Goal: Task Accomplishment & Management: Manage account settings

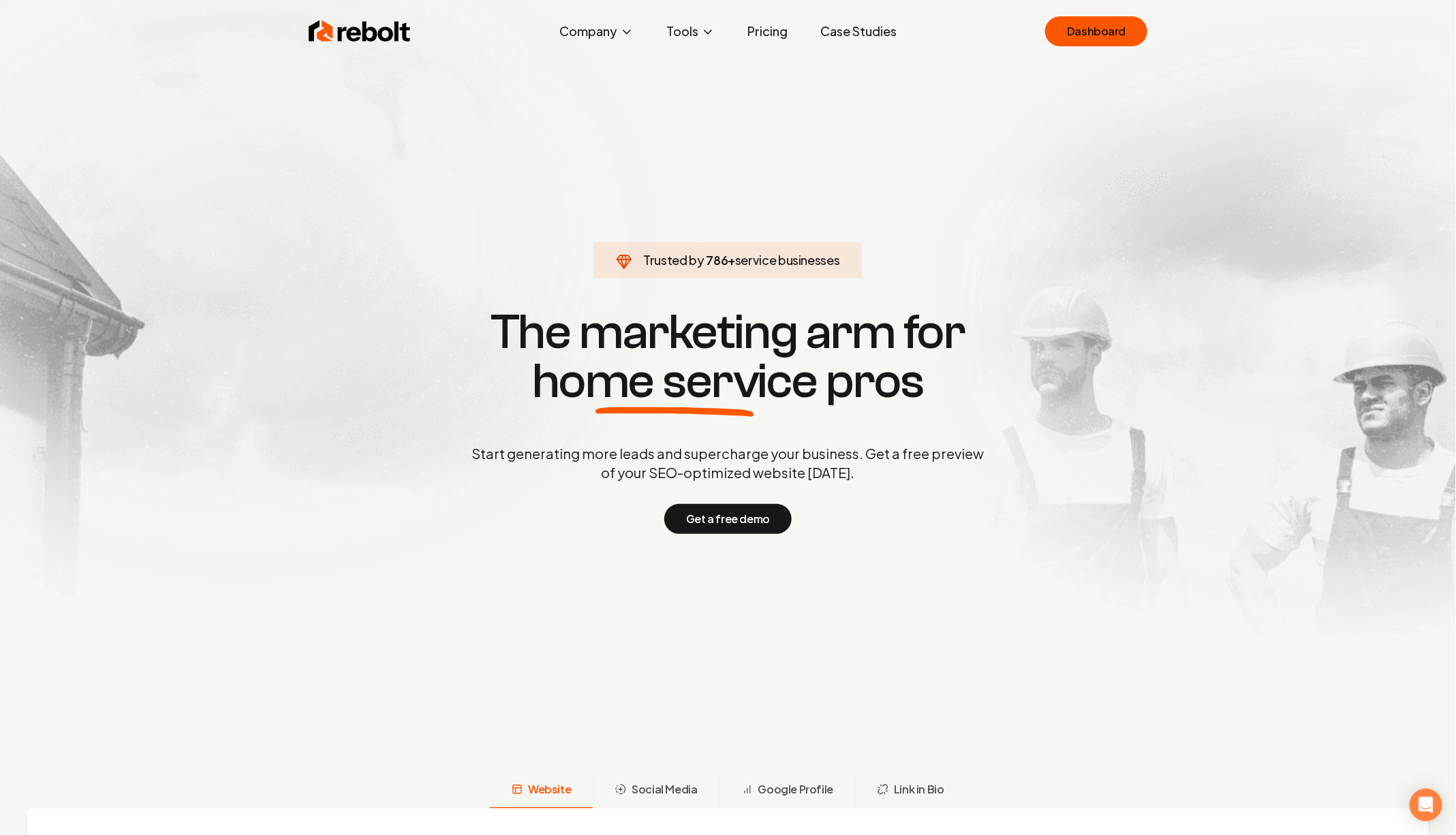
click at [1110, 13] on div "Rebolt Company About Blog Jobs Help Center Tools Google Review QR Code Generato…" at bounding box center [728, 31] width 872 height 41
click at [1110, 35] on link "Dashboard" at bounding box center [1096, 31] width 103 height 30
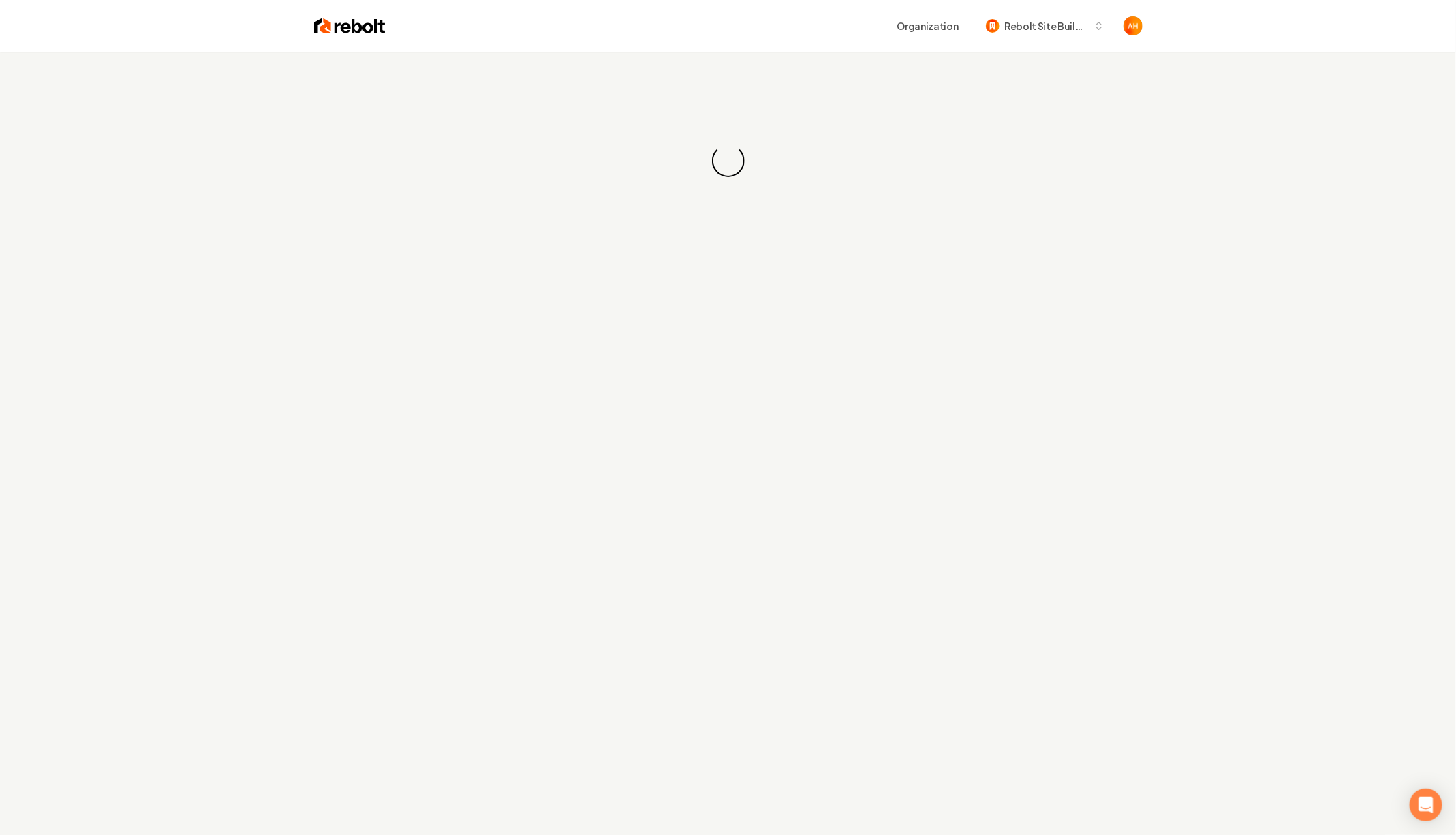
click at [665, 23] on div "Organization Rebolt Site Builder" at bounding box center [764, 26] width 757 height 25
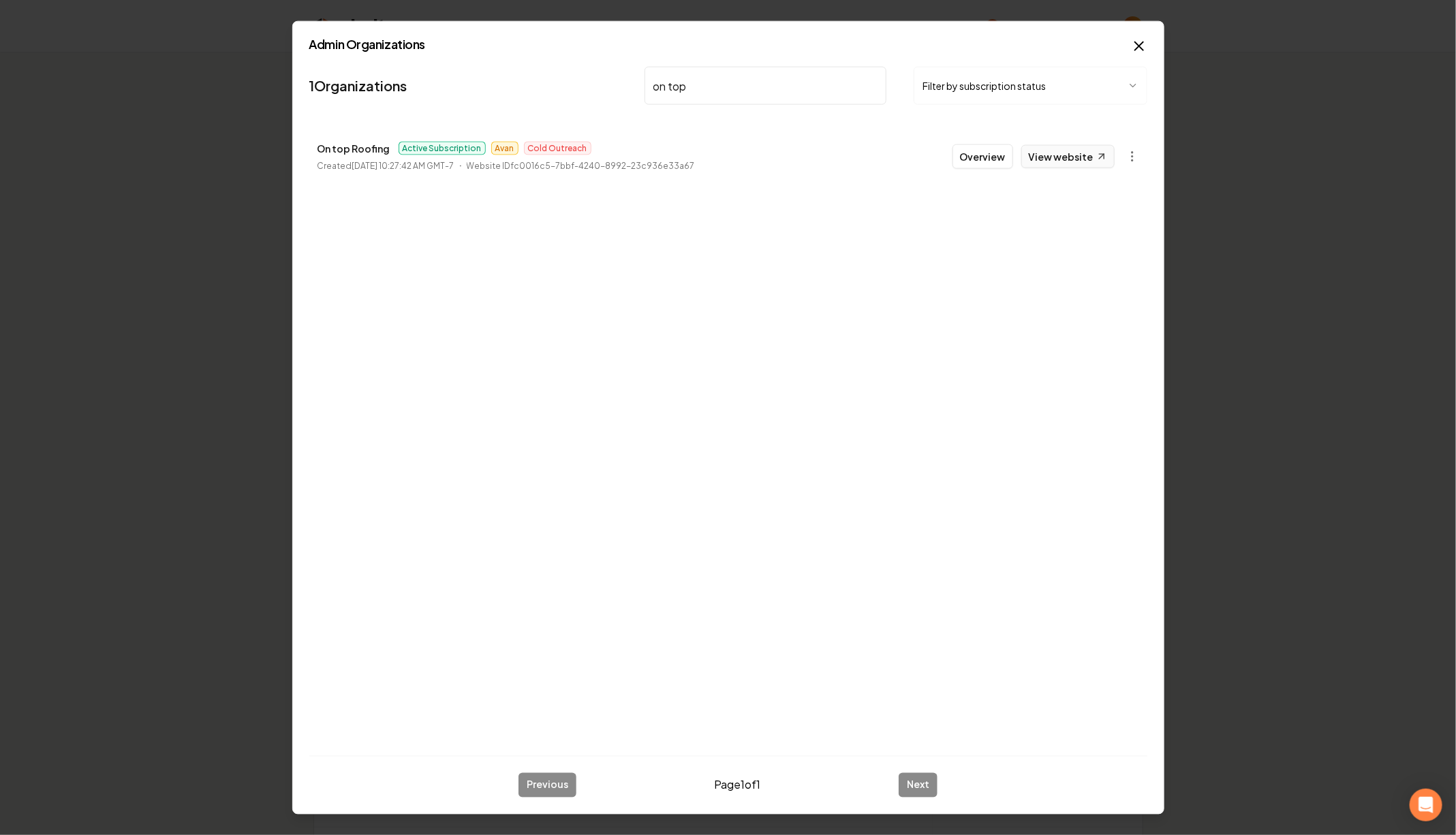
type input "on top"
click at [1038, 163] on link "View website" at bounding box center [1068, 157] width 94 height 23
click at [1098, 147] on link "View website" at bounding box center [1068, 157] width 94 height 23
click at [983, 163] on button "Overview" at bounding box center [983, 157] width 61 height 25
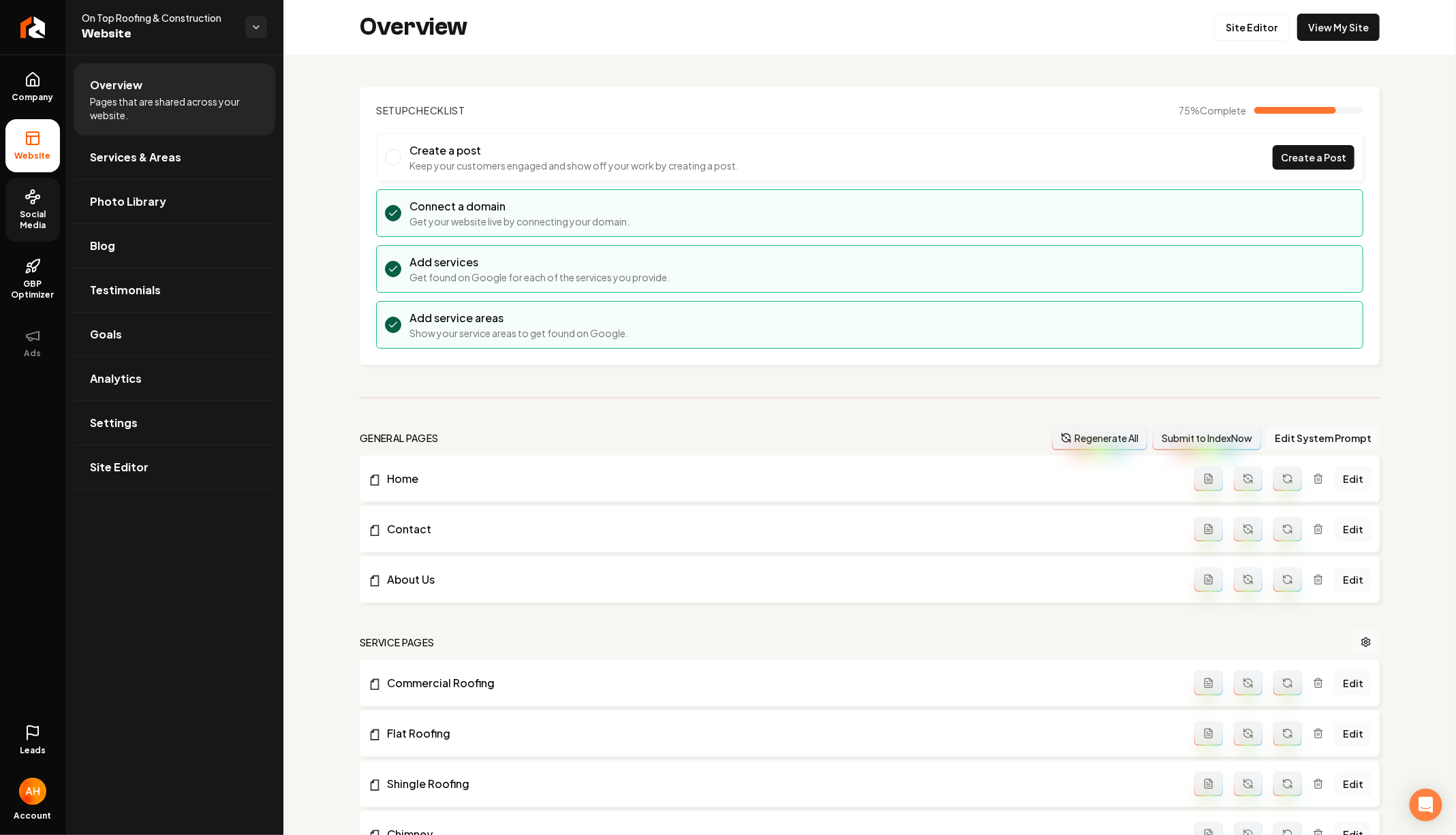
click at [37, 215] on span "Social Media" at bounding box center [33, 219] width 55 height 22
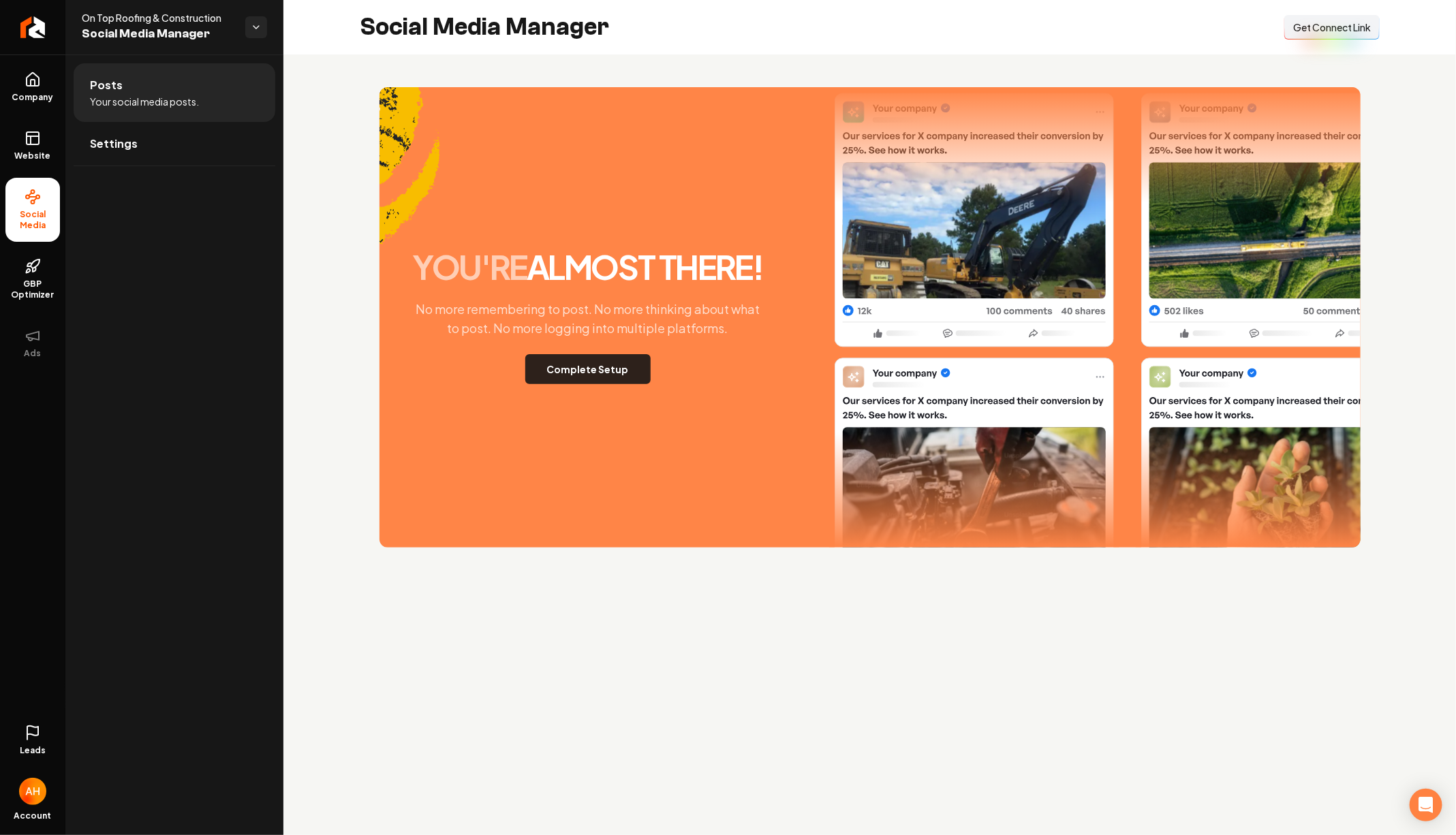
click at [576, 378] on button "Complete Setup" at bounding box center [588, 369] width 126 height 30
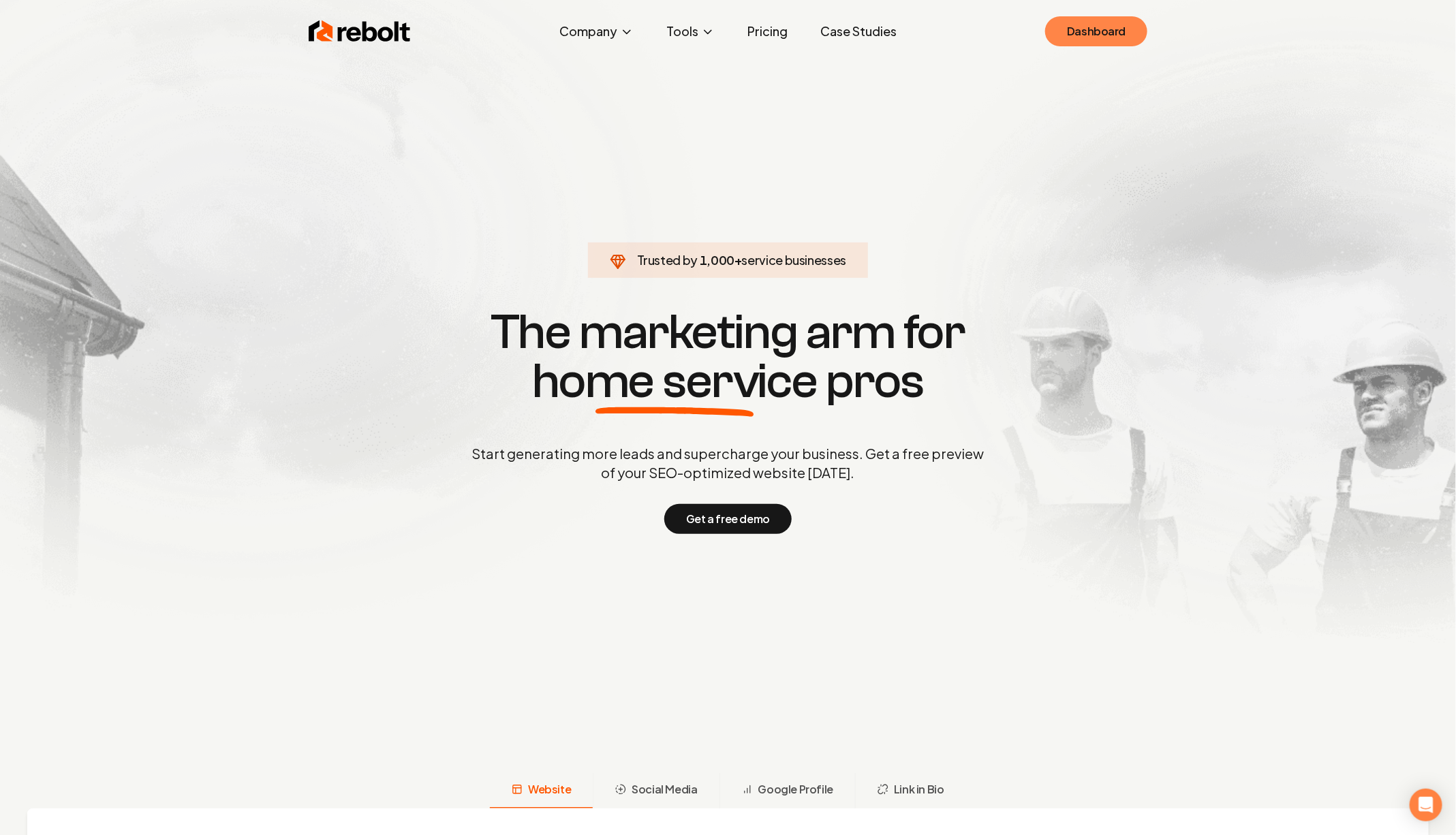
click at [1086, 45] on link "Dashboard" at bounding box center [1096, 31] width 103 height 30
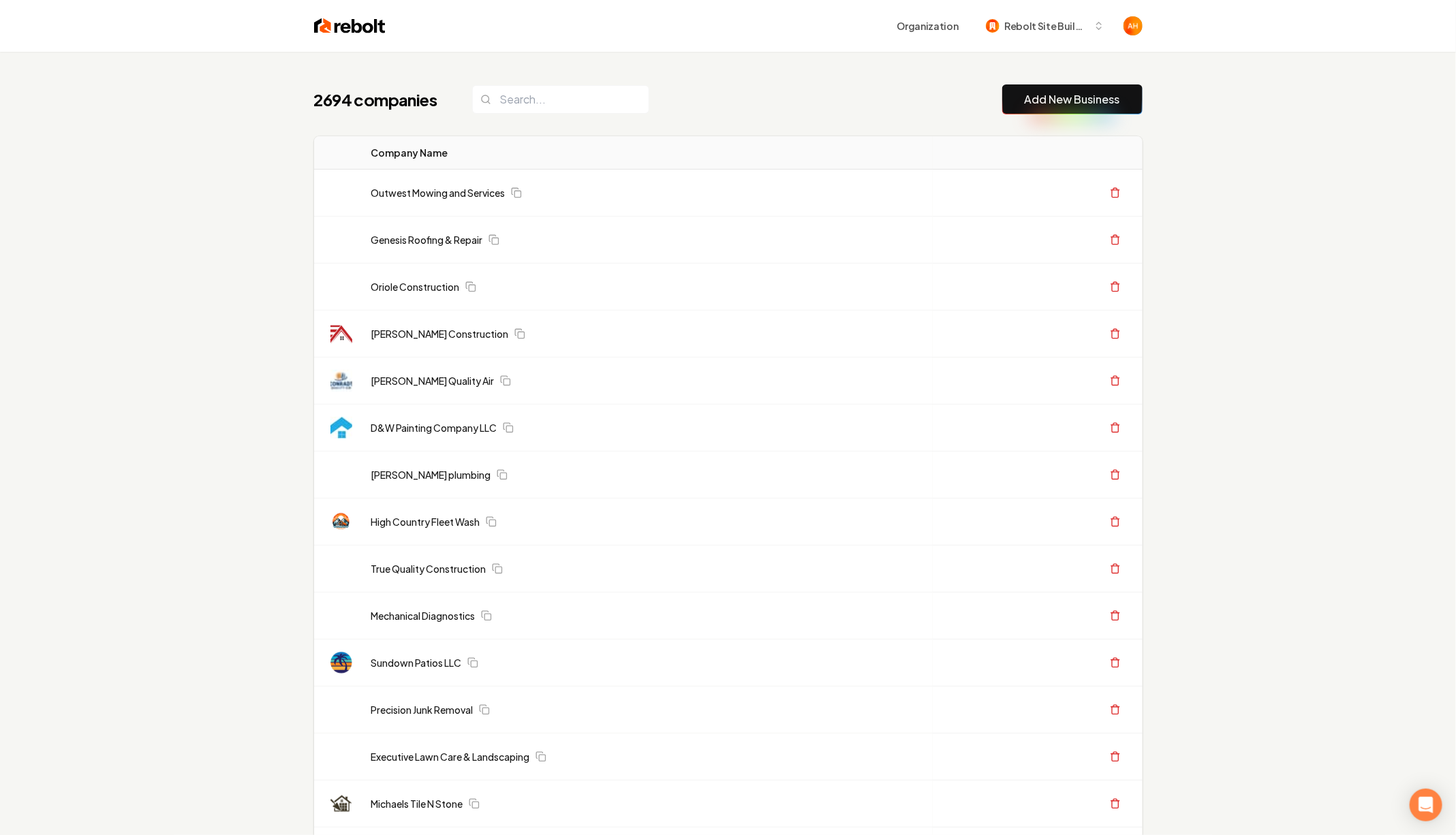
click at [1240, 31] on header "Organization Rebolt Site Builder" at bounding box center [728, 26] width 1456 height 52
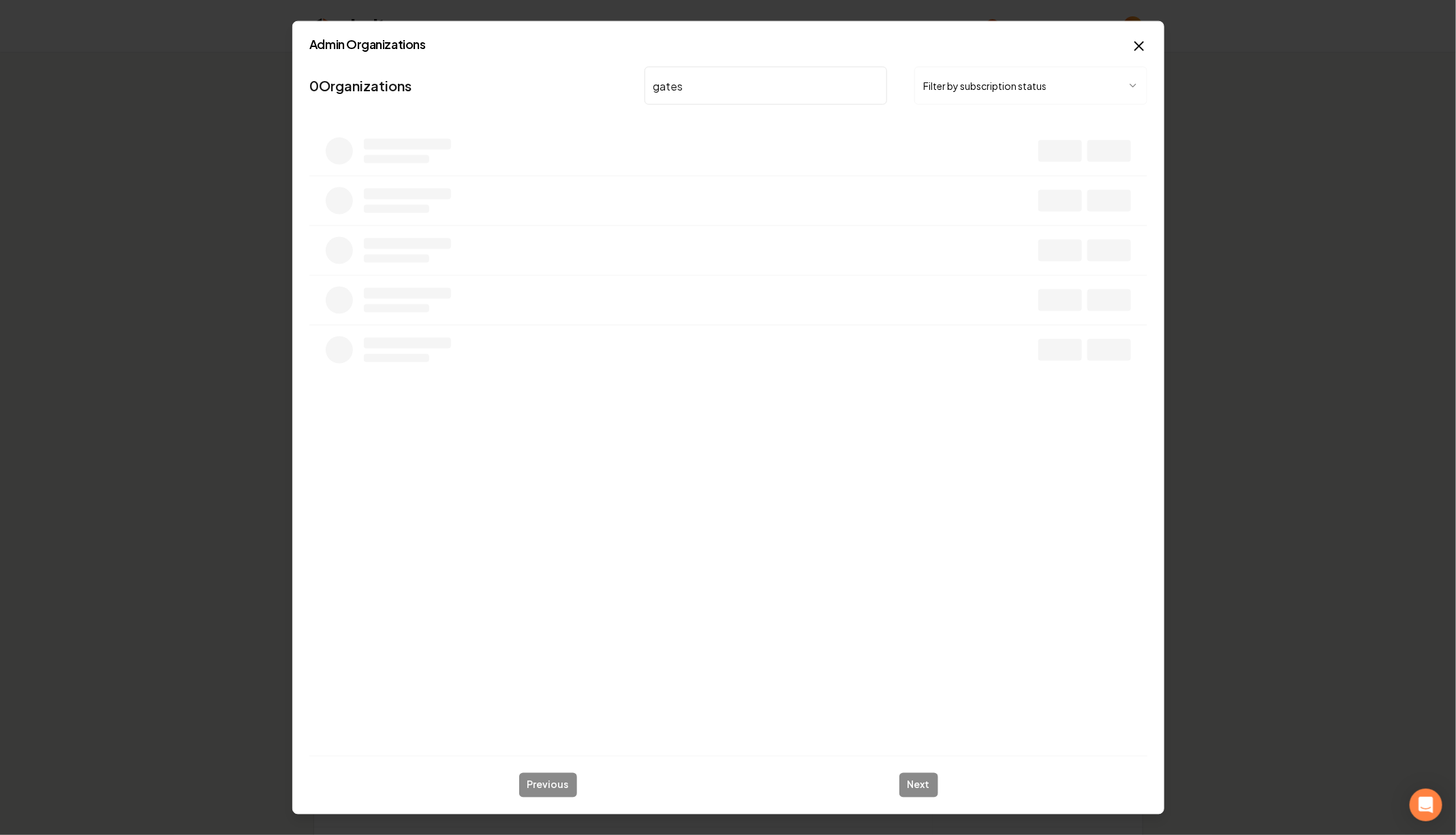
type input "gates"
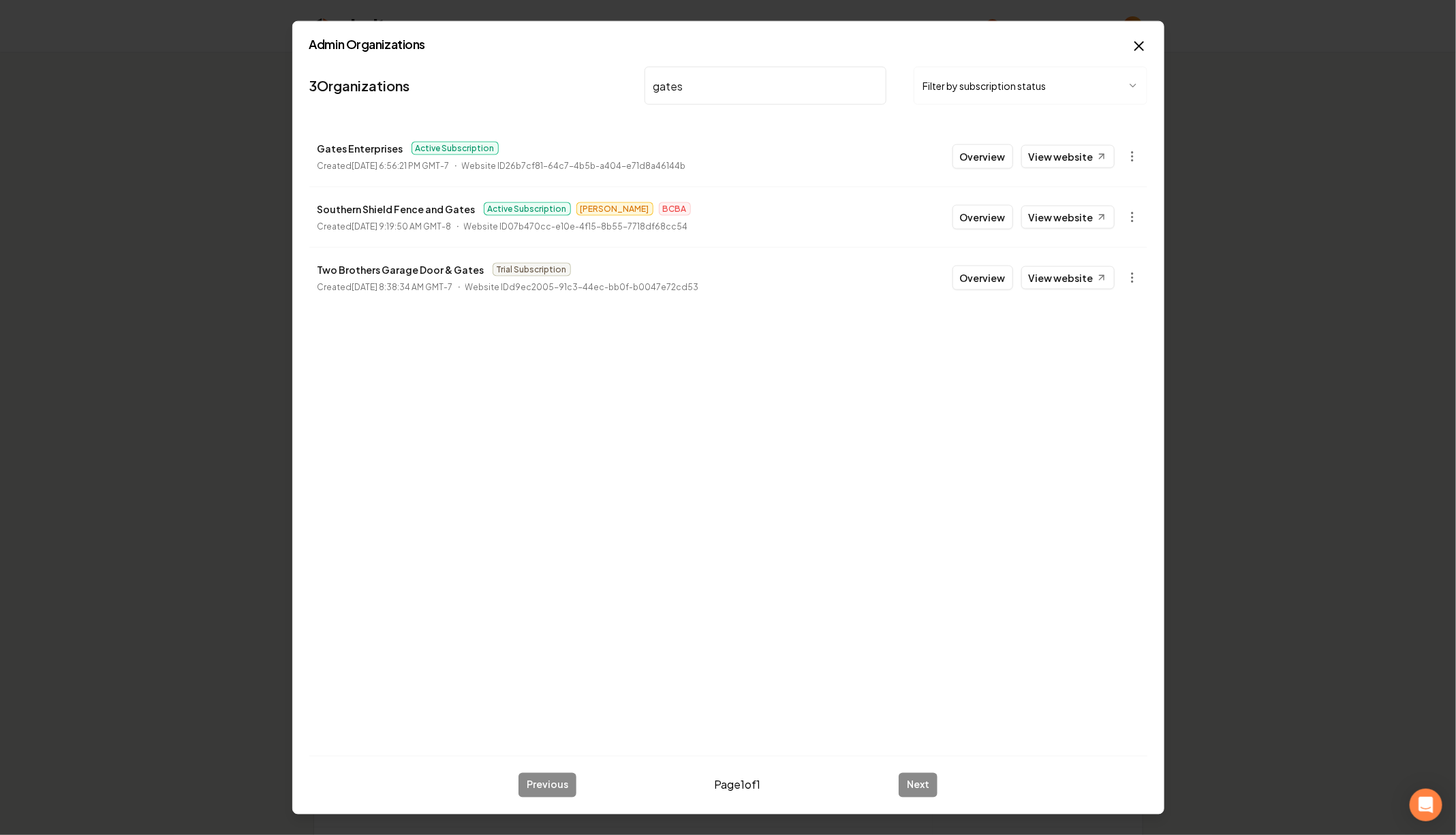
click at [995, 156] on button "Overview" at bounding box center [983, 157] width 61 height 25
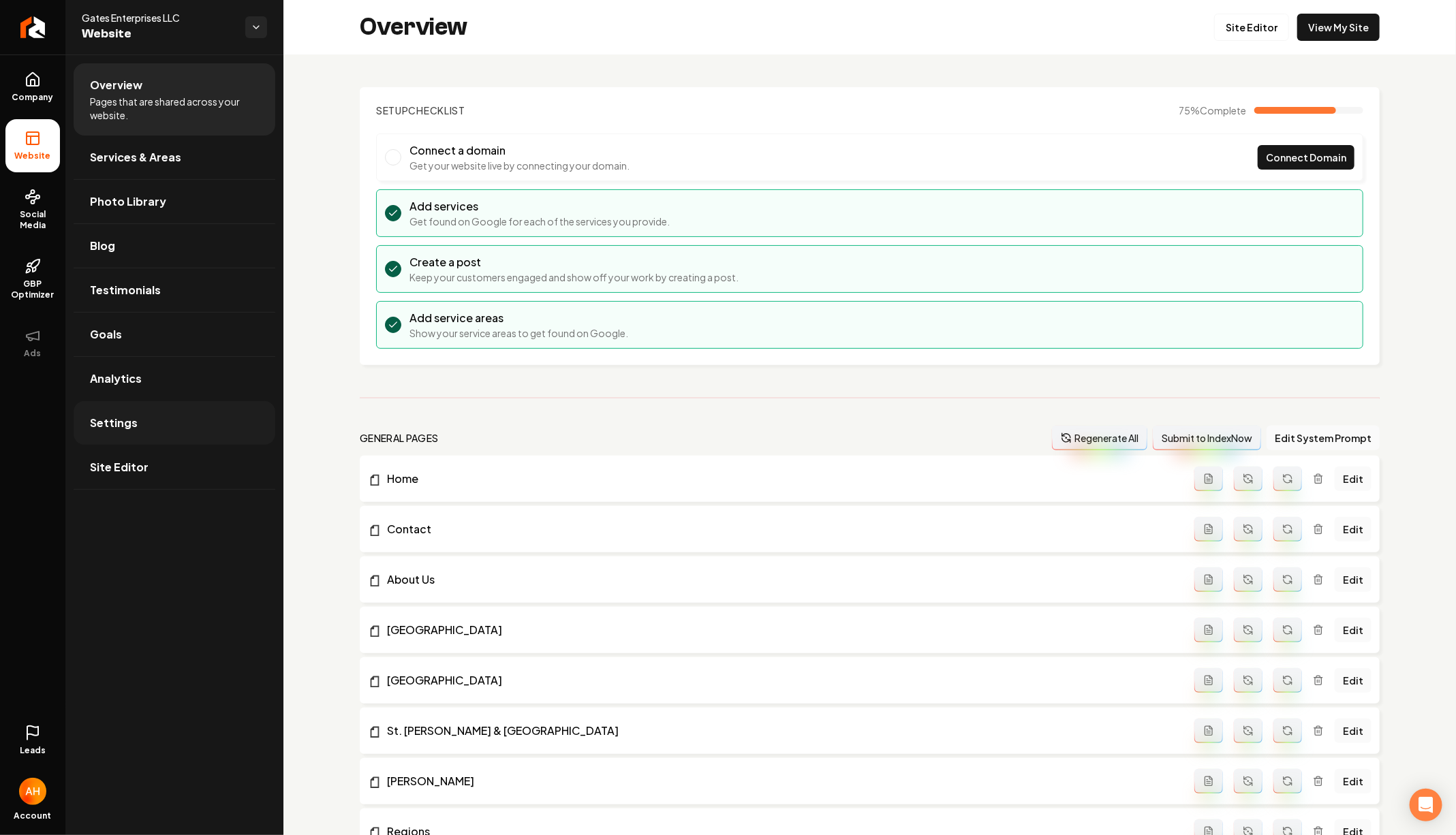
click at [120, 406] on link "Settings" at bounding box center [174, 423] width 202 height 43
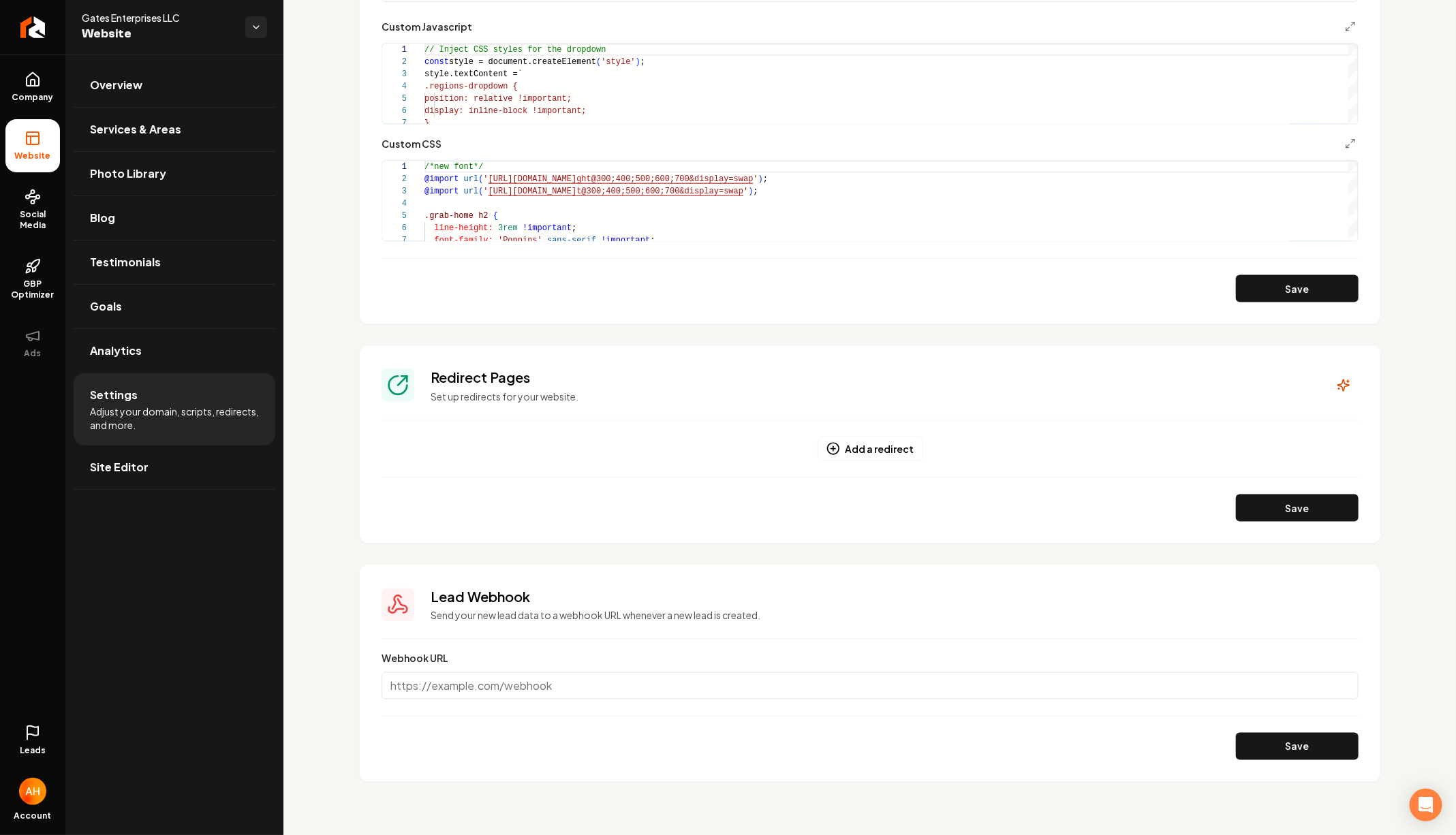
scroll to position [801, 0]
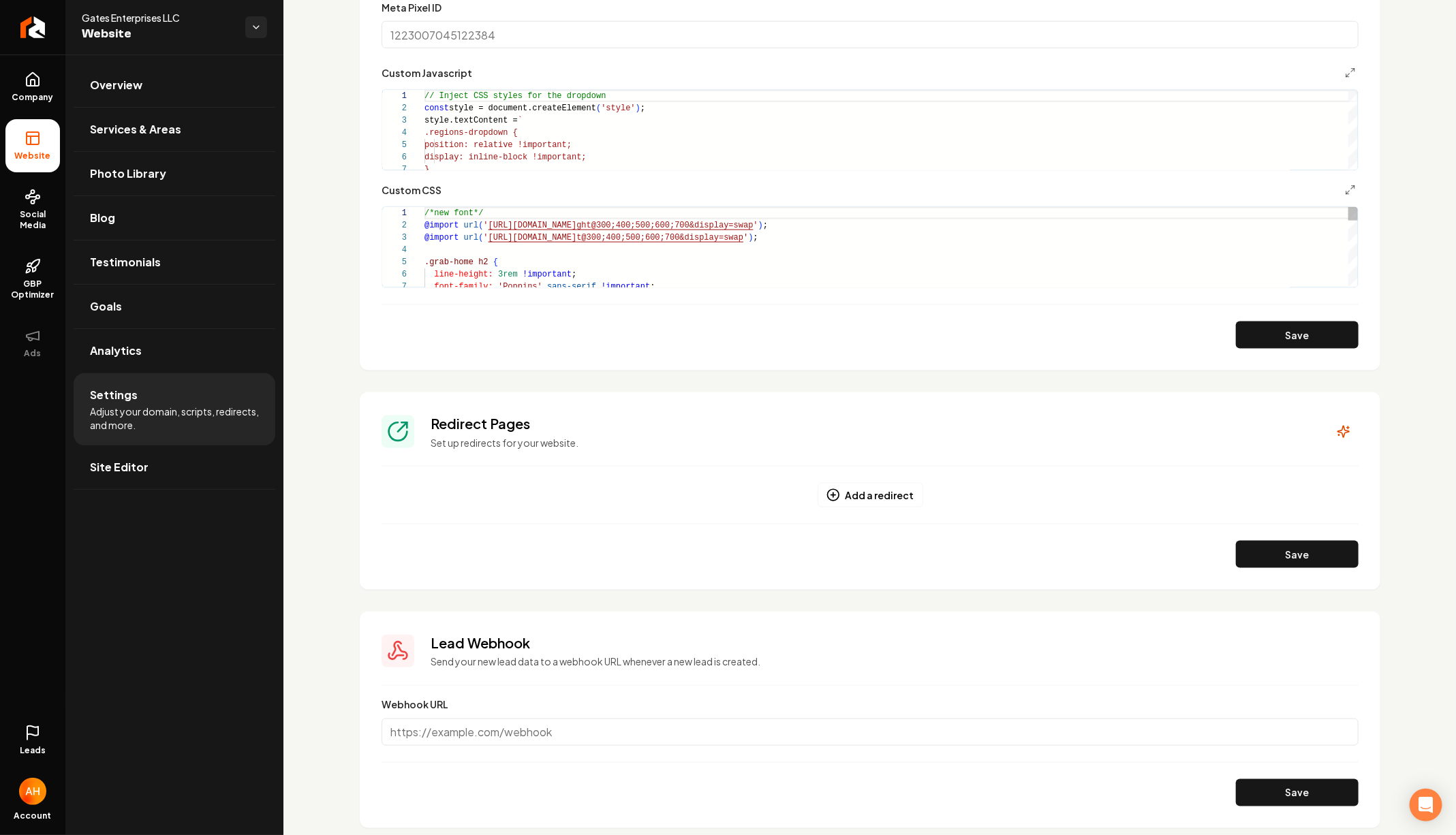
click at [683, 272] on div "/*new font*/ @import url ( ' [URL][DOMAIN_NAME] ght@300;400;500;600;700&display…" at bounding box center [891, 789] width 933 height 1165
type textarea "**********"
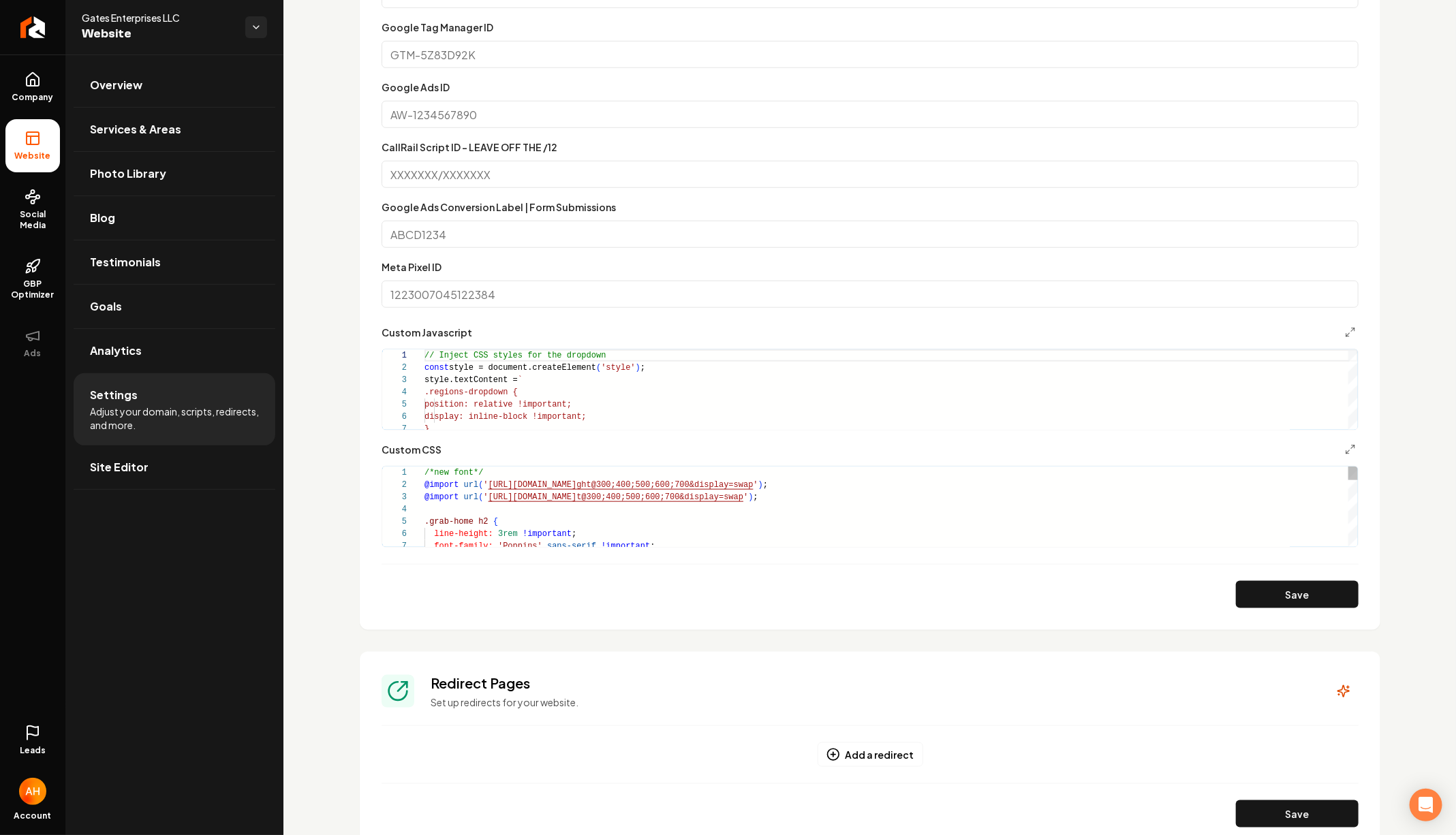
scroll to position [535, 0]
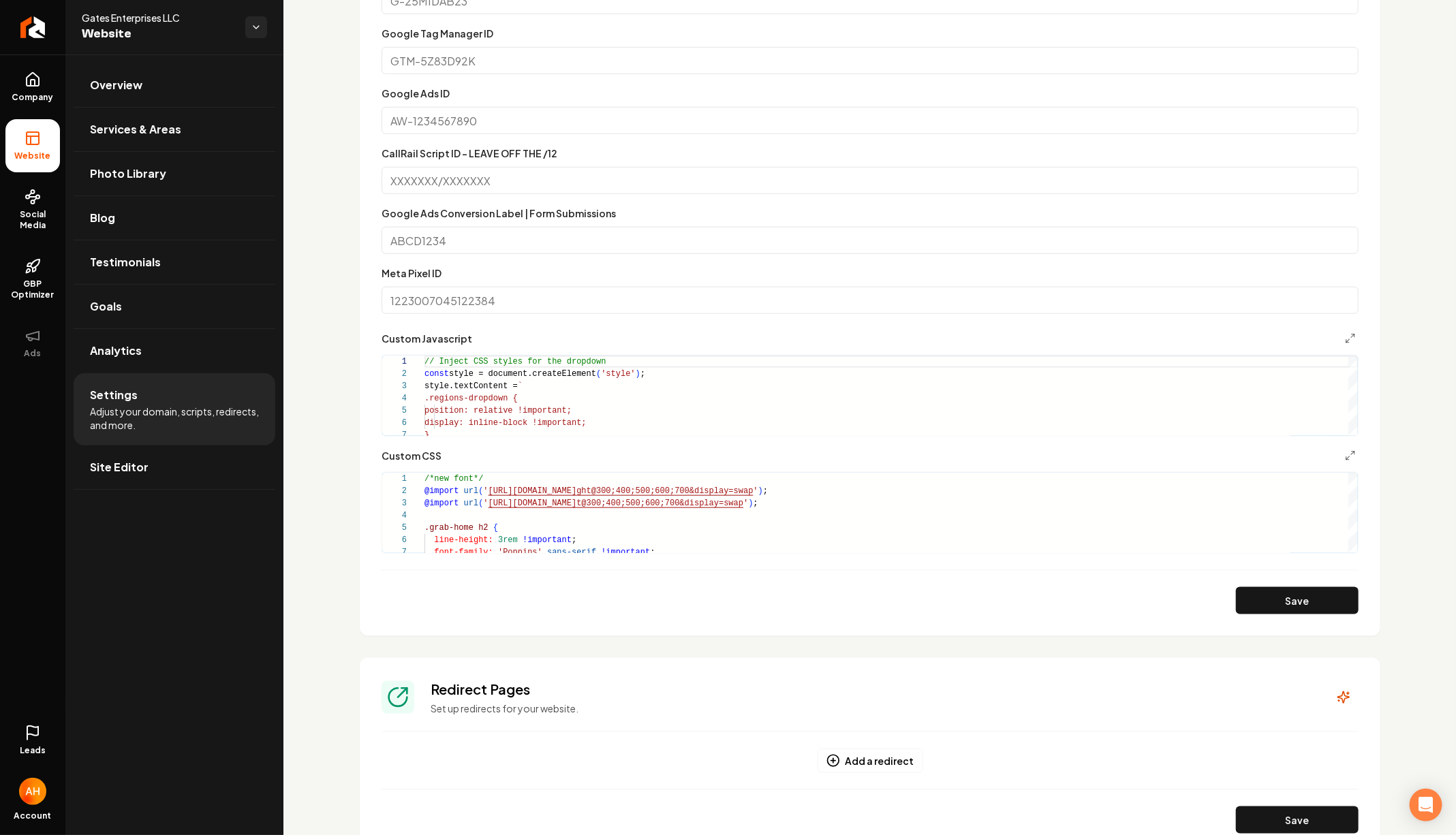
drag, startPoint x: 1273, startPoint y: 597, endPoint x: 1267, endPoint y: 594, distance: 6.7
click at [1274, 597] on button "Save" at bounding box center [1297, 601] width 123 height 27
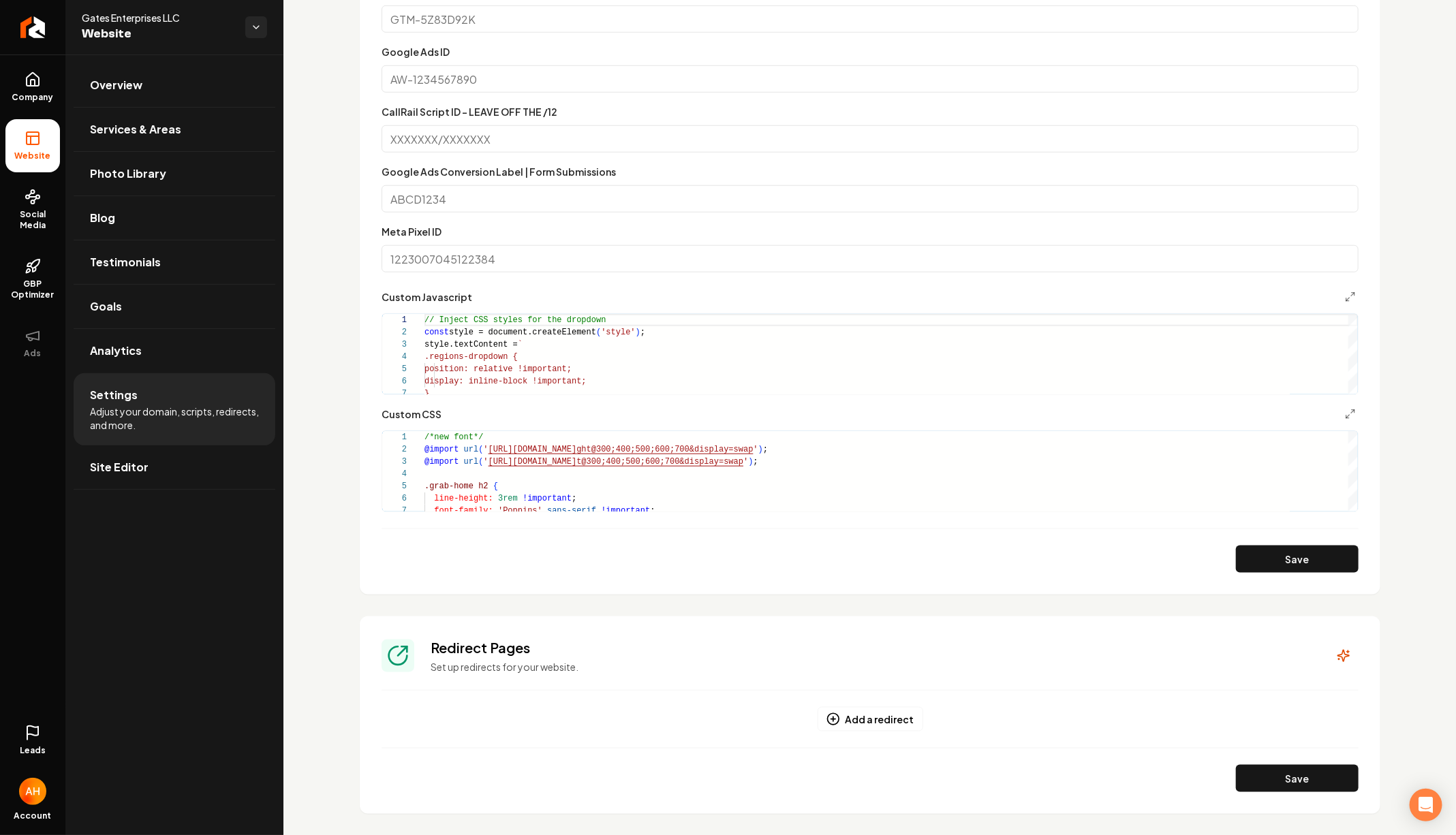
scroll to position [583, 0]
